Goal: Consume media (video, audio)

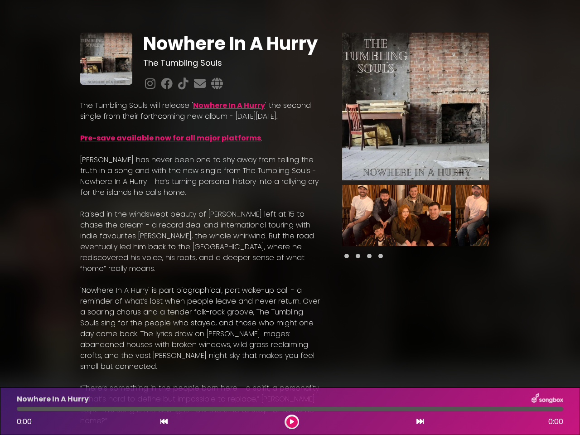
click at [290, 198] on p "[PERSON_NAME] has never been one to shy away from telling the truth in a song a…" at bounding box center [200, 175] width 240 height 43
click at [415, 106] on img at bounding box center [415, 107] width 147 height 148
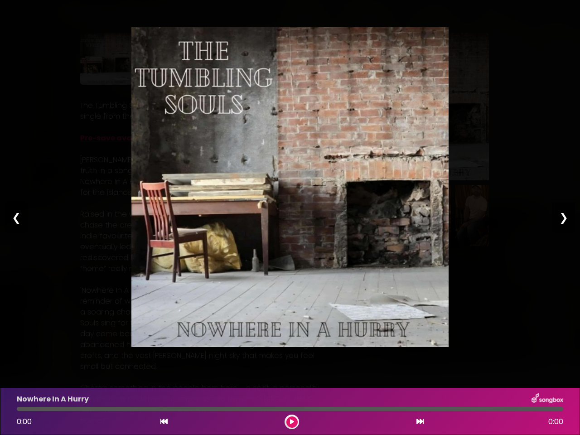
click at [396, 215] on img at bounding box center [289, 187] width 317 height 320
click at [510, 215] on div "Pause Play % buffered 00:00 00:00 00:00 Exit fullscreen Enter fullscreen Play ❮…" at bounding box center [290, 217] width 580 height 435
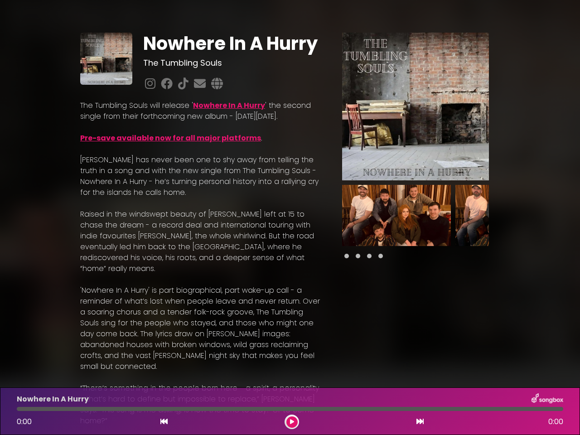
click at [574, 215] on div "Nowhere In A Hurry The Tumbling Souls Nowhere In A Hurry" at bounding box center [290, 367] width 580 height 712
click at [164, 422] on icon at bounding box center [163, 421] width 7 height 7
click at [292, 422] on icon at bounding box center [292, 421] width 4 height 5
click at [420, 422] on icon at bounding box center [419, 421] width 7 height 7
